Goal: Task Accomplishment & Management: Use online tool/utility

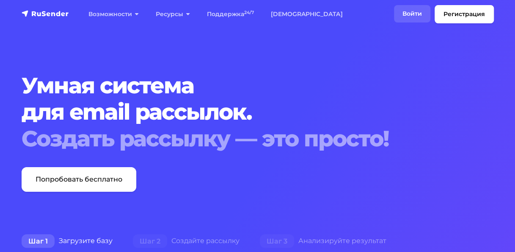
click at [409, 13] on link "Войти" at bounding box center [412, 13] width 36 height 17
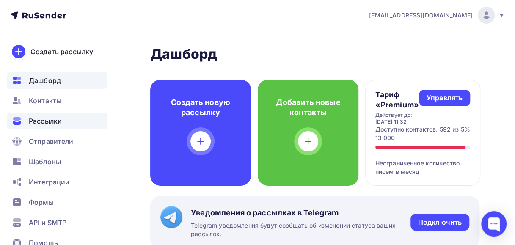
click at [37, 124] on span "Рассылки" at bounding box center [45, 121] width 33 height 10
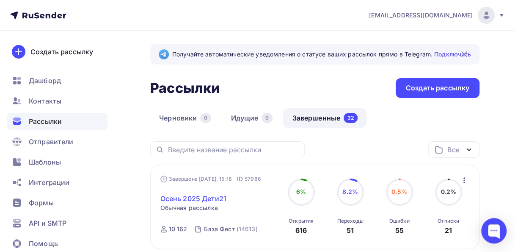
click at [193, 200] on link "Осень 2025 Дети21" at bounding box center [193, 198] width 66 height 10
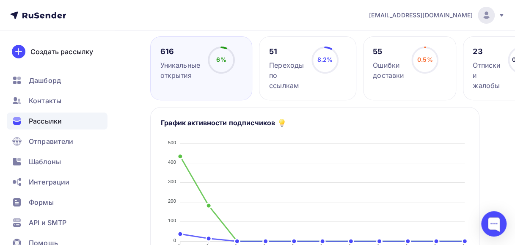
scroll to position [127, 0]
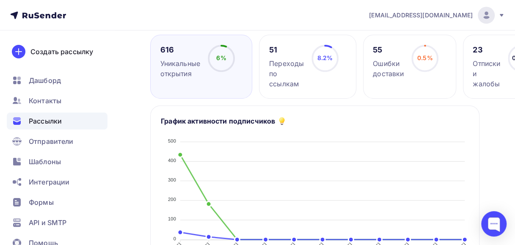
click at [288, 71] on div "Переходы по ссылкам" at bounding box center [286, 73] width 35 height 30
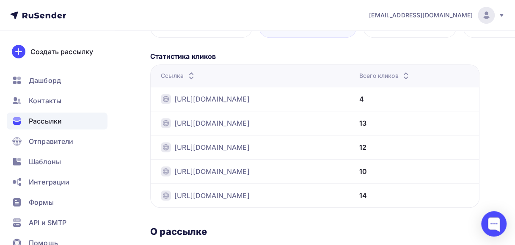
scroll to position [168, 0]
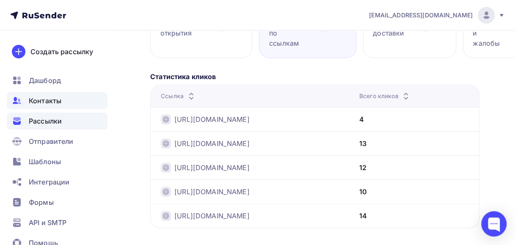
click at [56, 100] on span "Контакты" at bounding box center [45, 101] width 33 height 10
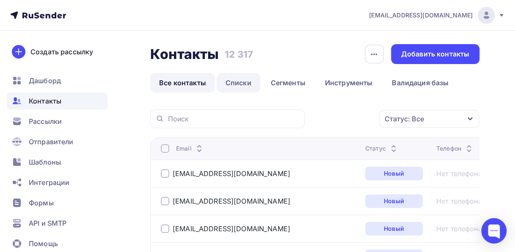
click at [233, 82] on link "Списки" at bounding box center [239, 82] width 44 height 19
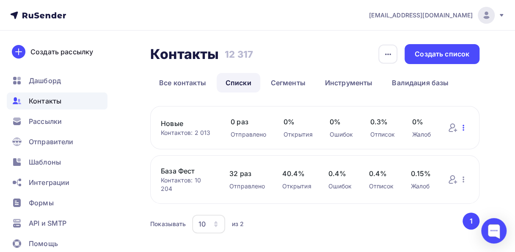
click at [462, 130] on icon "button" at bounding box center [464, 127] width 10 height 10
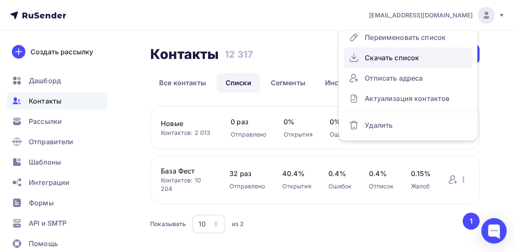
click at [391, 59] on div "Скачать список" at bounding box center [408, 58] width 119 height 14
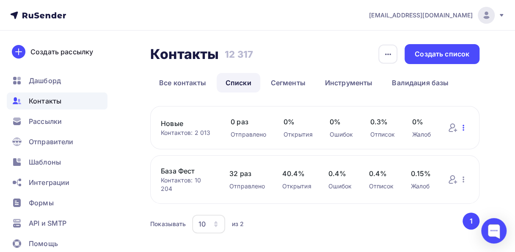
click at [464, 128] on icon "button" at bounding box center [464, 127] width 10 height 10
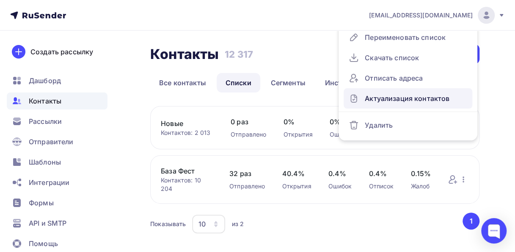
click at [379, 98] on div "Актуализация контактов" at bounding box center [408, 98] width 119 height 14
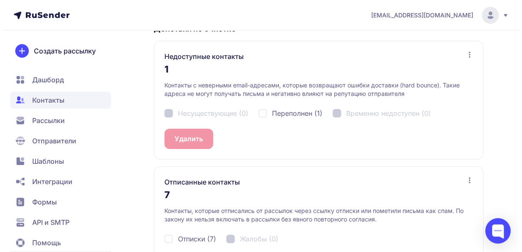
scroll to position [228, 0]
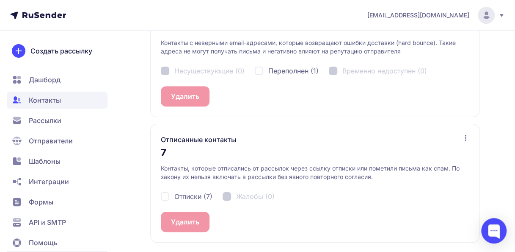
click at [164, 196] on div "Отписки (7)" at bounding box center [187, 196] width 52 height 10
checkbox input "true"
click at [173, 222] on button "Удалить 7" at bounding box center [187, 221] width 53 height 20
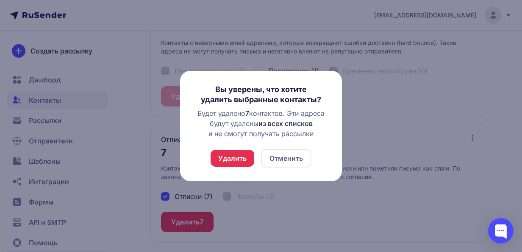
click at [221, 154] on button "Удалить" at bounding box center [232, 157] width 44 height 17
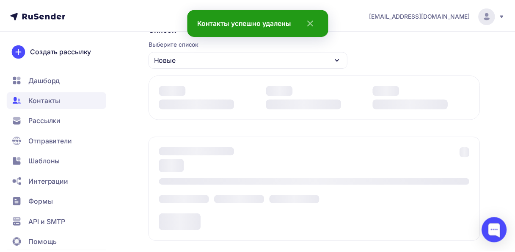
scroll to position [207, 0]
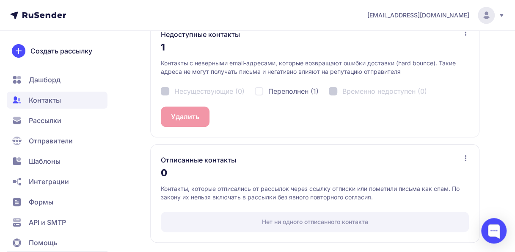
click at [41, 121] on span "Рассылки" at bounding box center [45, 120] width 33 height 10
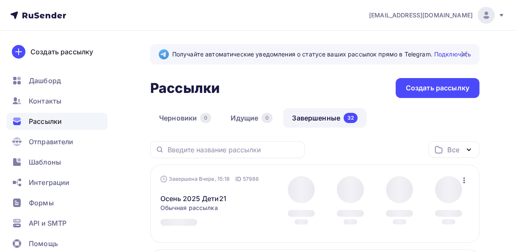
click at [47, 102] on span "Контакты" at bounding box center [45, 101] width 33 height 10
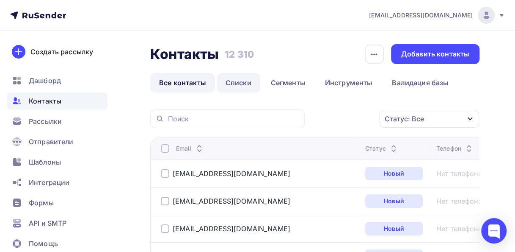
click at [250, 83] on link "Списки" at bounding box center [239, 82] width 44 height 19
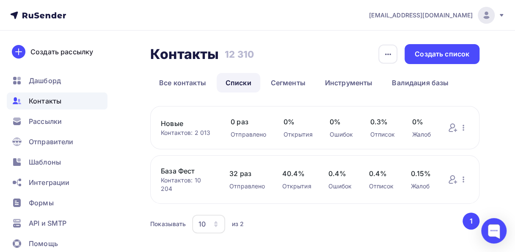
click at [171, 169] on link "База Фест" at bounding box center [187, 171] width 52 height 10
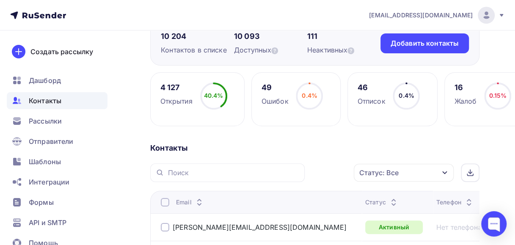
scroll to position [127, 0]
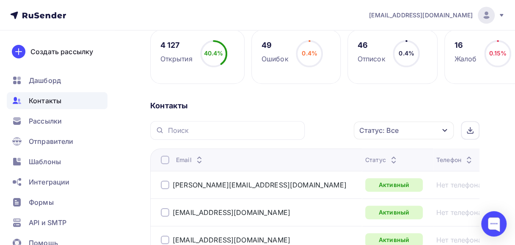
click at [445, 130] on icon "button" at bounding box center [445, 130] width 7 height 7
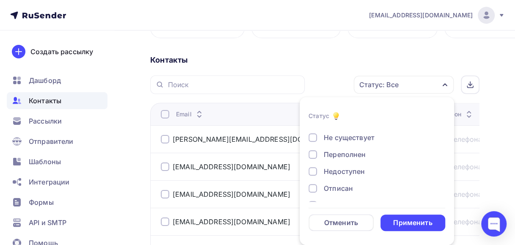
scroll to position [61, 0]
click at [315, 190] on div at bounding box center [313, 190] width 8 height 8
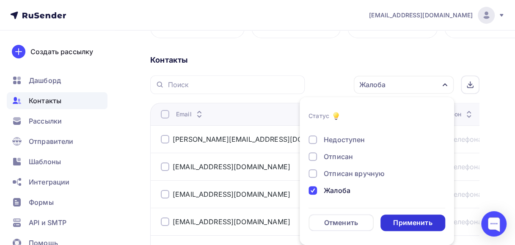
click at [387, 224] on div "Применить" at bounding box center [413, 223] width 65 height 17
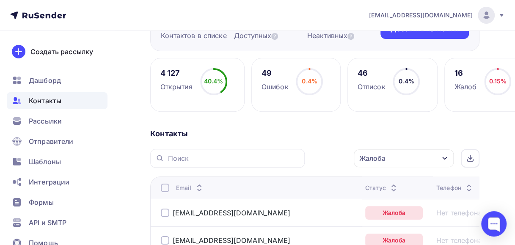
scroll to position [112, 0]
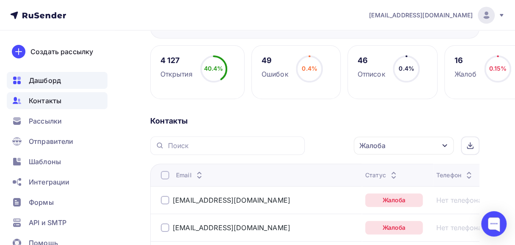
click at [48, 80] on span "Дашборд" at bounding box center [45, 80] width 32 height 10
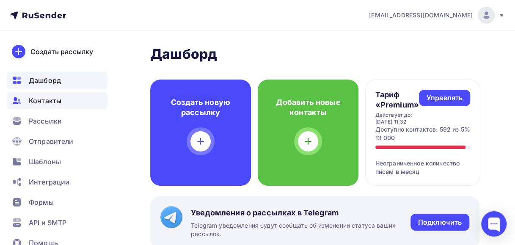
click at [47, 101] on span "Контакты" at bounding box center [45, 101] width 33 height 10
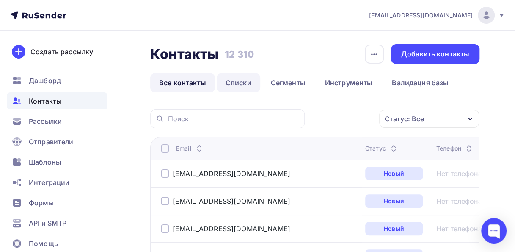
click at [241, 88] on link "Списки" at bounding box center [239, 82] width 44 height 19
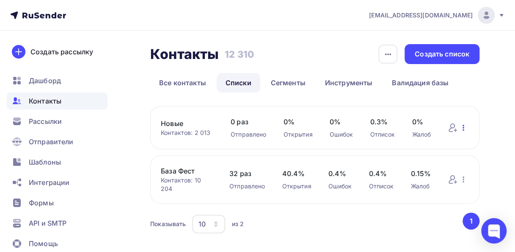
click at [462, 128] on icon "button" at bounding box center [464, 127] width 10 height 10
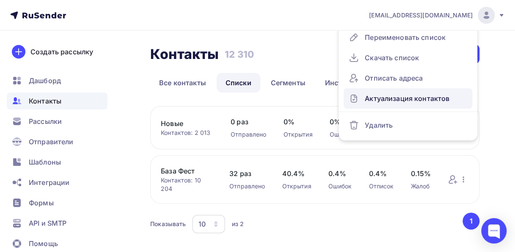
click at [426, 101] on div "Актуализация контактов" at bounding box center [408, 98] width 119 height 14
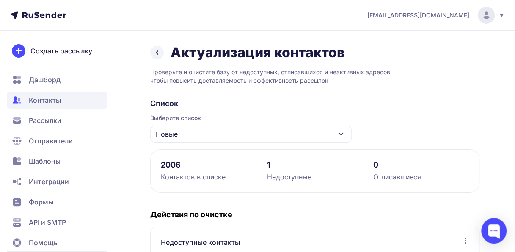
click at [52, 78] on span "Дашборд" at bounding box center [45, 80] width 32 height 10
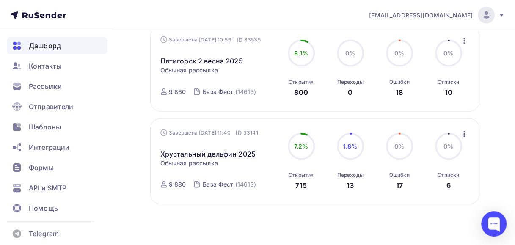
scroll to position [35, 0]
click at [78, 208] on div "Помощь" at bounding box center [57, 207] width 101 height 17
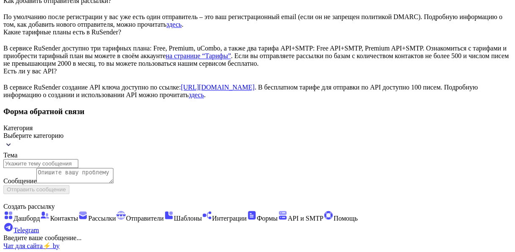
scroll to position [593, 0]
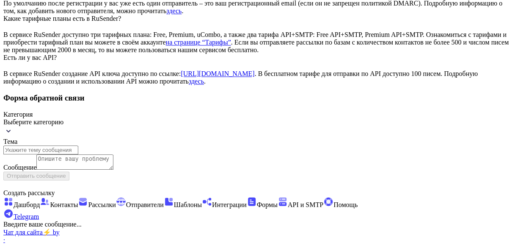
click at [288, 207] on span "API и SMTP" at bounding box center [306, 203] width 36 height 7
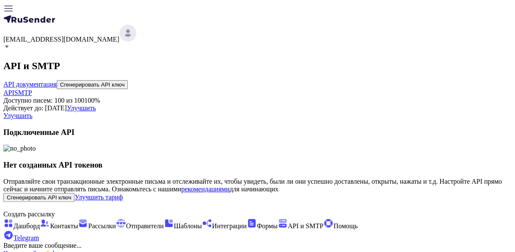
click at [247, 222] on span "Формы" at bounding box center [262, 225] width 31 height 7
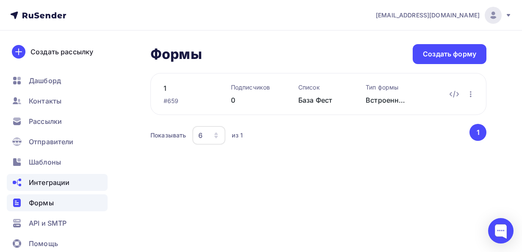
click at [64, 183] on span "Интеграции" at bounding box center [49, 182] width 41 height 10
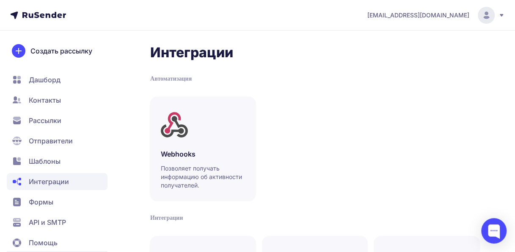
click at [69, 161] on span "Шаблоны" at bounding box center [57, 160] width 101 height 17
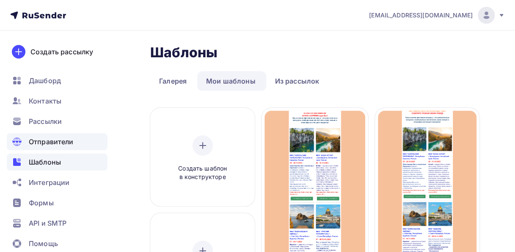
click at [75, 144] on div "Отправители" at bounding box center [57, 141] width 101 height 17
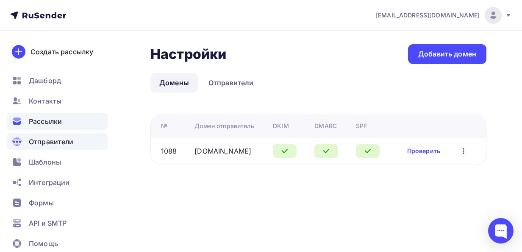
click at [72, 124] on div "Рассылки" at bounding box center [57, 121] width 101 height 17
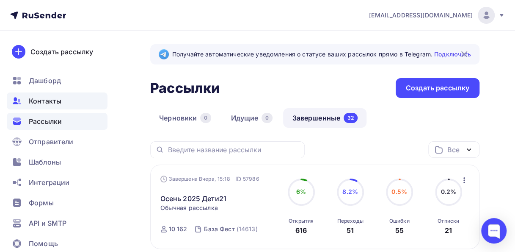
click at [61, 100] on div "Контакты" at bounding box center [57, 100] width 101 height 17
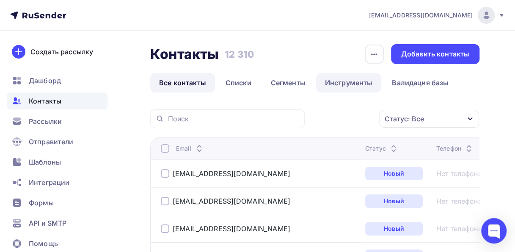
click at [333, 81] on link "Инструменты" at bounding box center [349, 82] width 66 height 19
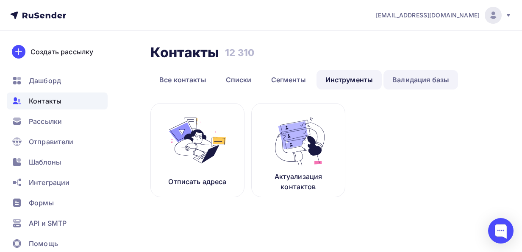
click at [408, 79] on link "Валидация базы" at bounding box center [420, 79] width 75 height 19
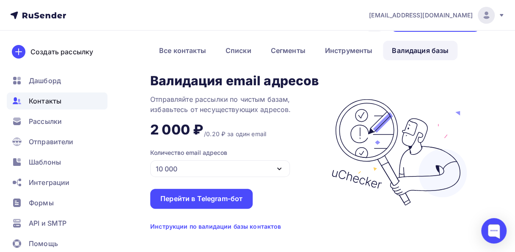
scroll to position [45, 0]
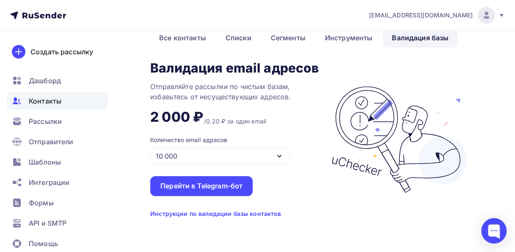
click at [165, 214] on div "Инструкции по валидации базы контактов" at bounding box center [215, 213] width 131 height 8
click at [33, 79] on span "Дашборд" at bounding box center [45, 80] width 32 height 10
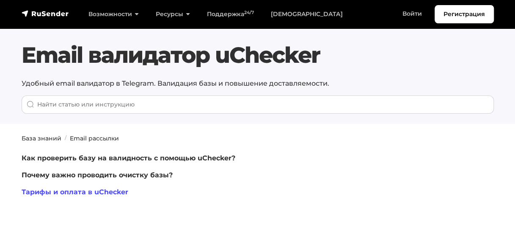
click at [73, 191] on link "Тарифы и оплата в uChecker" at bounding box center [75, 192] width 107 height 8
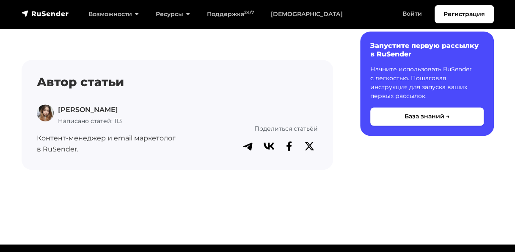
scroll to position [2032, 0]
